Goal: Use online tool/utility: Utilize a website feature to perform a specific function

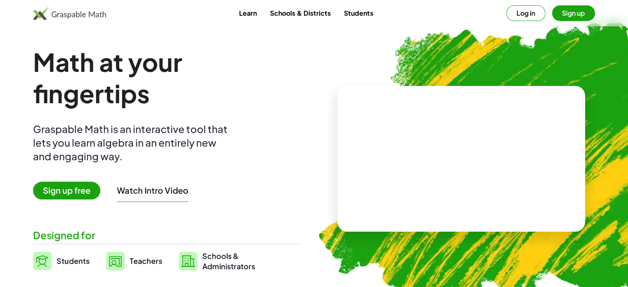
click at [115, 260] on img at bounding box center [115, 261] width 19 height 19
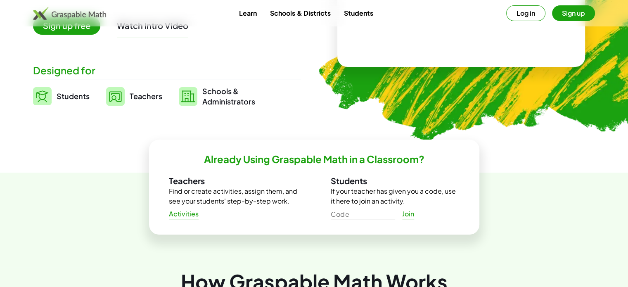
scroll to position [168, 0]
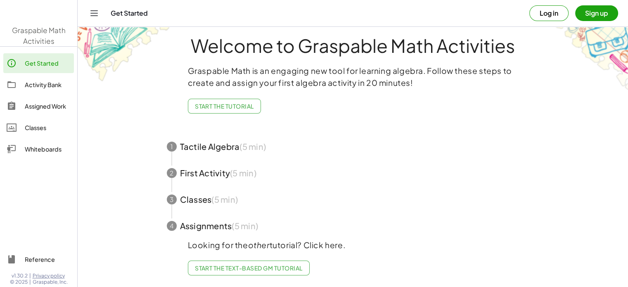
scroll to position [9, 0]
click at [54, 83] on div "Activity Bank" at bounding box center [48, 85] width 46 height 10
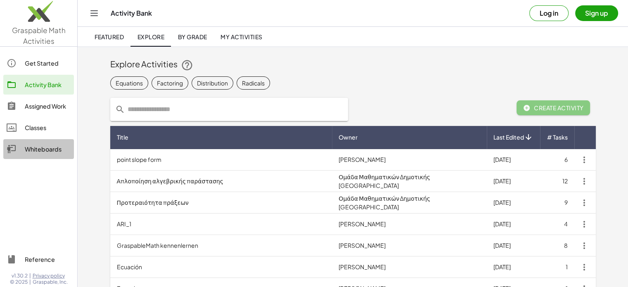
click at [48, 145] on div "Whiteboards" at bounding box center [48, 149] width 46 height 10
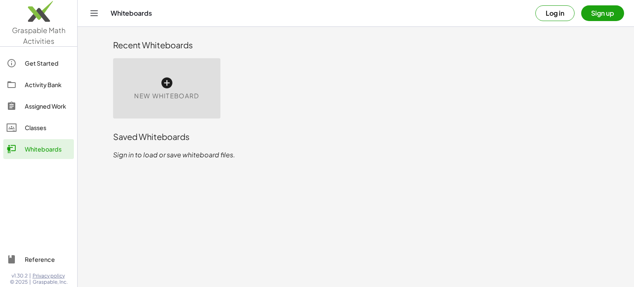
click at [185, 87] on div "New Whiteboard" at bounding box center [166, 88] width 107 height 60
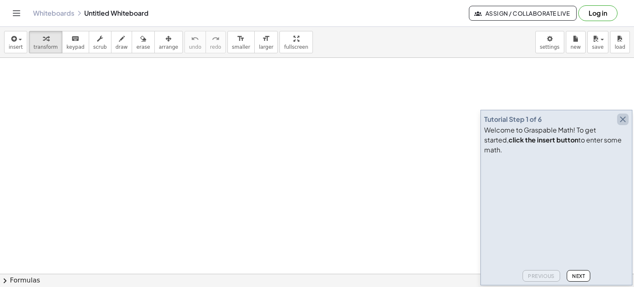
click at [622, 124] on icon "button" at bounding box center [623, 119] width 10 height 10
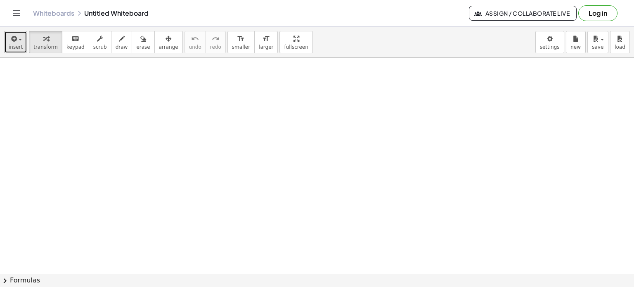
click at [10, 48] on span "insert" at bounding box center [16, 47] width 14 height 6
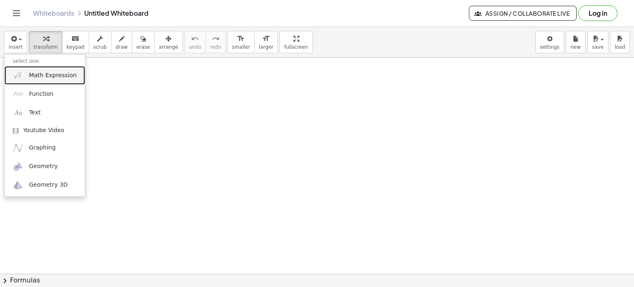
click at [23, 77] on link "Math Expression" at bounding box center [45, 75] width 80 height 19
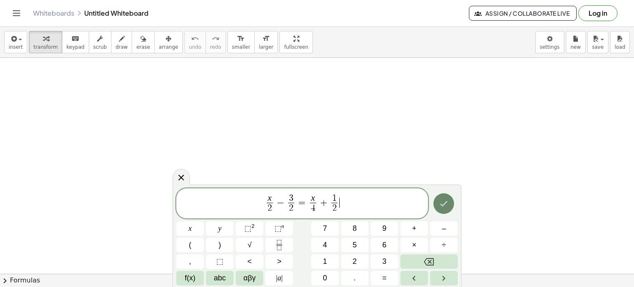
click at [449, 204] on button "Done" at bounding box center [443, 203] width 21 height 21
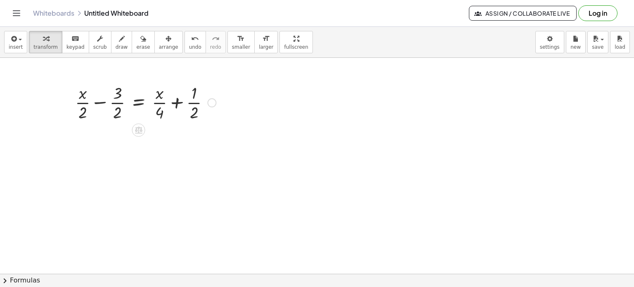
drag, startPoint x: 159, startPoint y: 125, endPoint x: 154, endPoint y: 85, distance: 39.9
click at [154, 85] on div "+ · x · 2 − · 3 · 2 = + · x · 4 + · 1 · 2" at bounding box center [317, 274] width 634 height 432
drag, startPoint x: 163, startPoint y: 125, endPoint x: 156, endPoint y: 90, distance: 36.3
click at [156, 90] on div "+ · x · 2 − · 3 · 2 = + · x · 4 + · 1 · 2" at bounding box center [317, 274] width 634 height 432
click at [170, 120] on div at bounding box center [145, 101] width 149 height 41
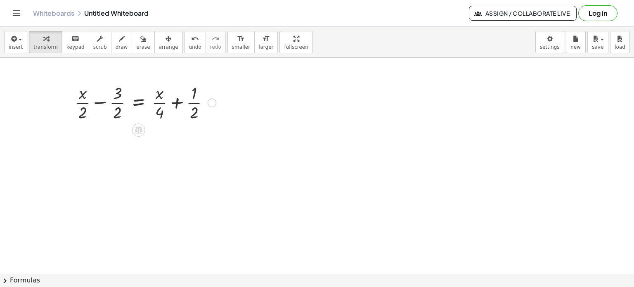
drag, startPoint x: 151, startPoint y: 80, endPoint x: 162, endPoint y: 109, distance: 30.8
click at [162, 109] on div "+ · x · 2 − · 3 · 2 = + · x · 4 + · 1 · 2" at bounding box center [142, 101] width 159 height 45
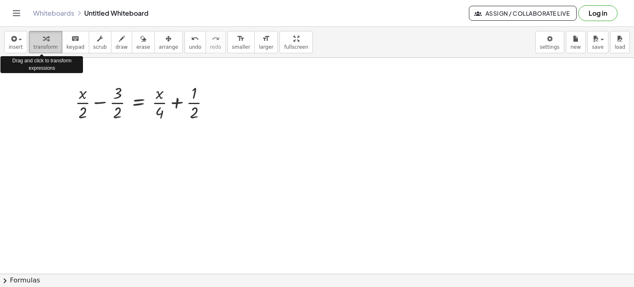
click at [33, 37] on div "button" at bounding box center [45, 38] width 24 height 10
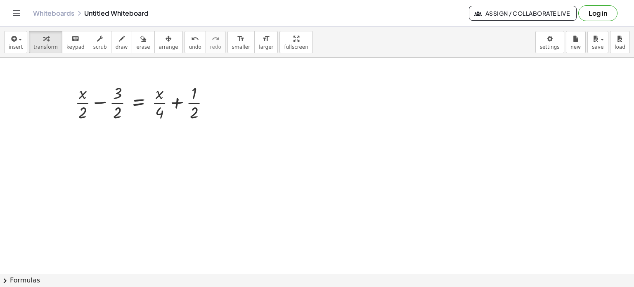
drag, startPoint x: 117, startPoint y: 73, endPoint x: 151, endPoint y: 140, distance: 75.5
click at [151, 140] on div at bounding box center [317, 274] width 634 height 432
drag, startPoint x: 166, startPoint y: 132, endPoint x: 140, endPoint y: 82, distance: 55.7
click at [140, 82] on div "+ · x · 2 − · 3 · 2 = + · x · 4 + · 1 · 2" at bounding box center [317, 274] width 634 height 432
click at [141, 84] on div at bounding box center [145, 101] width 149 height 41
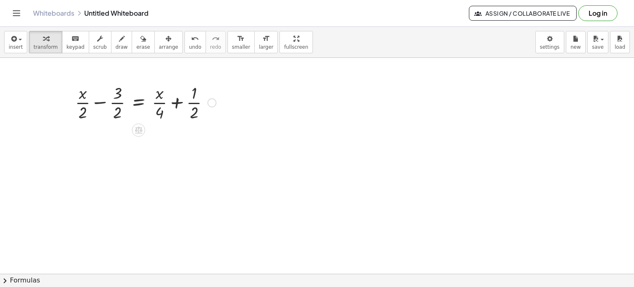
drag, startPoint x: 219, startPoint y: 123, endPoint x: 89, endPoint y: 79, distance: 137.3
click at [89, 79] on div "+ · x · 2 − · 3 · 2 = + · x · 4 + · 1 · 2" at bounding box center [142, 101] width 159 height 45
click at [71, 44] on span "keypad" at bounding box center [75, 47] width 18 height 6
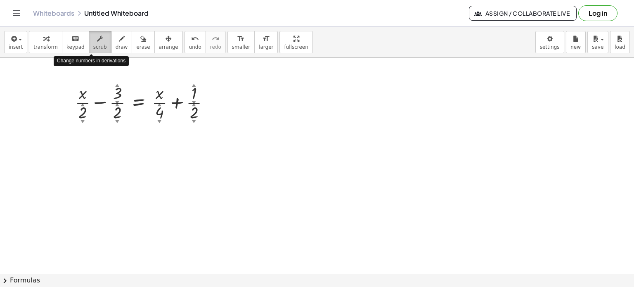
click at [97, 42] on icon "button" at bounding box center [100, 39] width 6 height 10
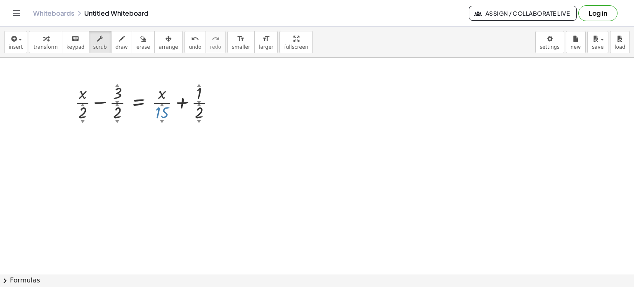
drag, startPoint x: 170, startPoint y: 120, endPoint x: 142, endPoint y: 87, distance: 43.6
click at [142, 87] on div at bounding box center [145, 101] width 149 height 41
drag, startPoint x: 149, startPoint y: 97, endPoint x: 165, endPoint y: 119, distance: 27.4
click at [165, 119] on div at bounding box center [148, 101] width 154 height 41
click at [162, 120] on div "▼" at bounding box center [162, 120] width 4 height 5
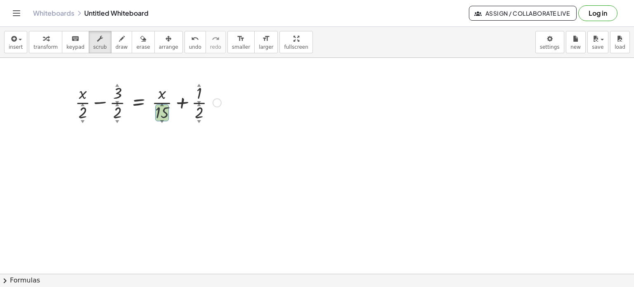
click at [162, 120] on div "▼" at bounding box center [162, 120] width 4 height 5
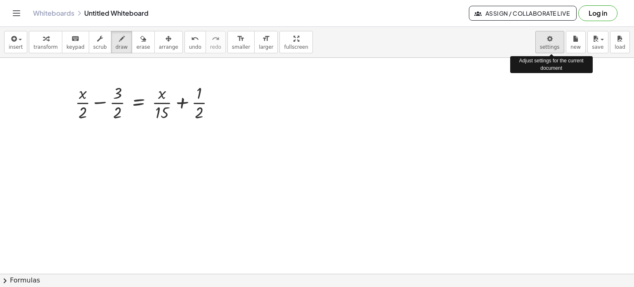
click at [551, 41] on body "Graspable Math Activities Get Started Activity Bank Assigned Work Classes White…" at bounding box center [317, 143] width 634 height 287
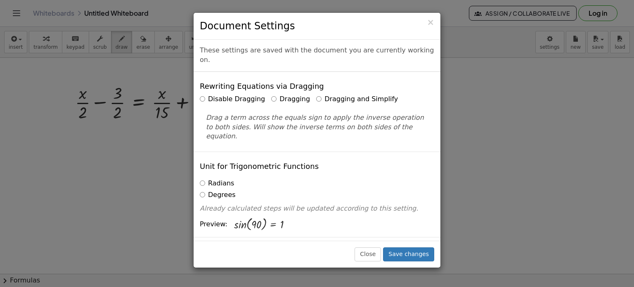
click at [525, 74] on div "× Document Settings These settings are saved with the document you are currentl…" at bounding box center [317, 143] width 634 height 287
